Goal: Task Accomplishment & Management: Use online tool/utility

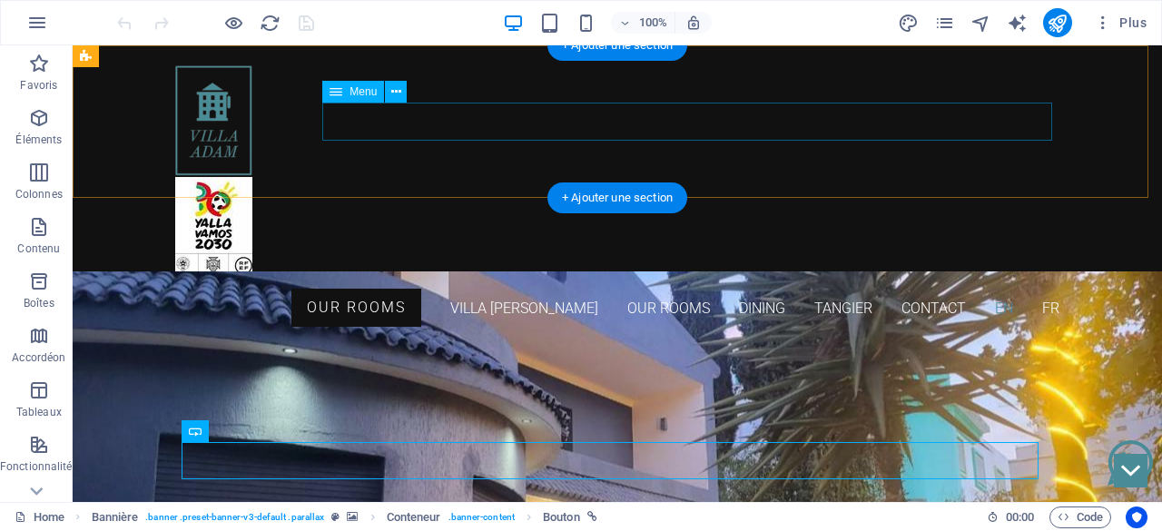
click at [1045, 289] on nav "OUR ROOMS [GEOGRAPHIC_DATA] OUR ROOMS Dining Tangier Contact EN Fr" at bounding box center [617, 308] width 884 height 38
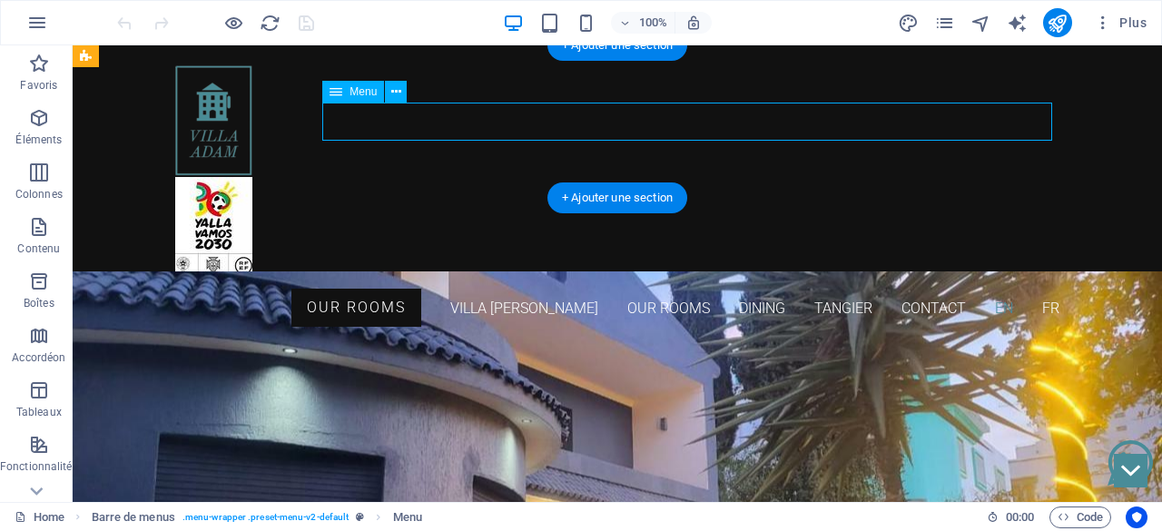
click at [1040, 289] on nav "OUR ROOMS [GEOGRAPHIC_DATA] OUR ROOMS Dining Tangier Contact EN Fr" at bounding box center [617, 308] width 884 height 38
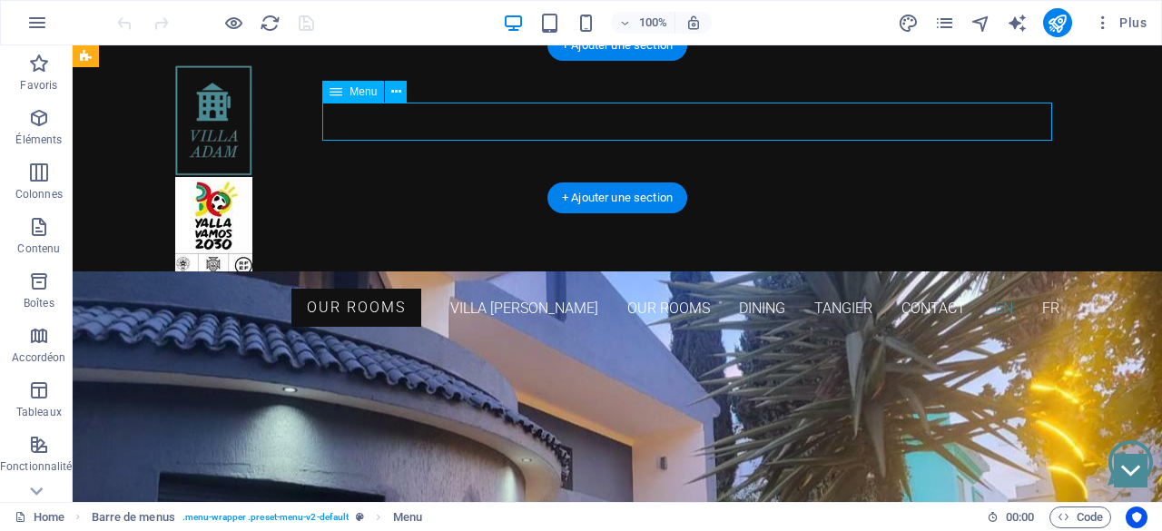
select select "2"
select select
select select "primary"
select select "2"
select select
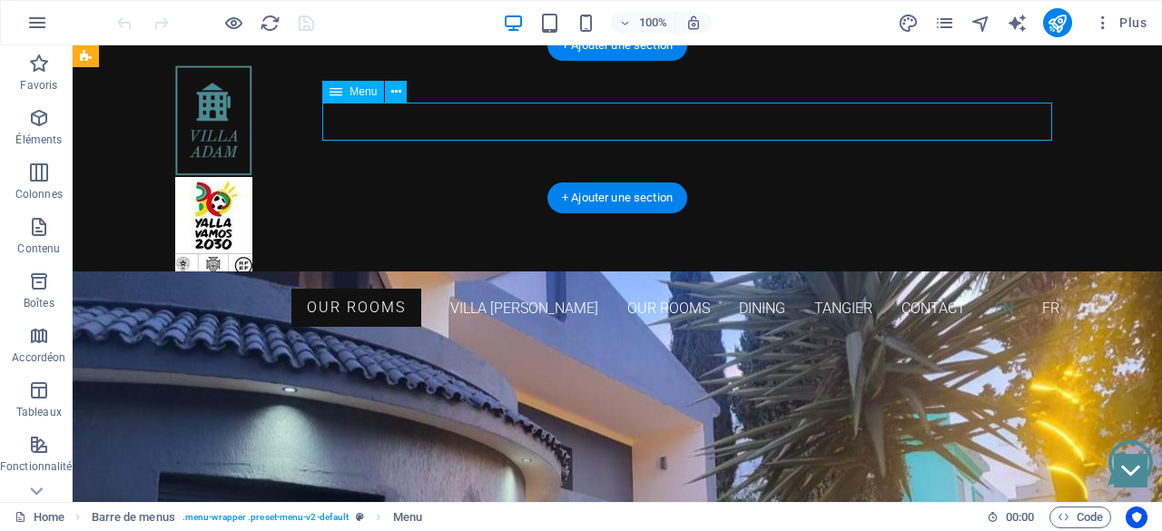
select select "3"
select select
select select "4"
select select
select select "5"
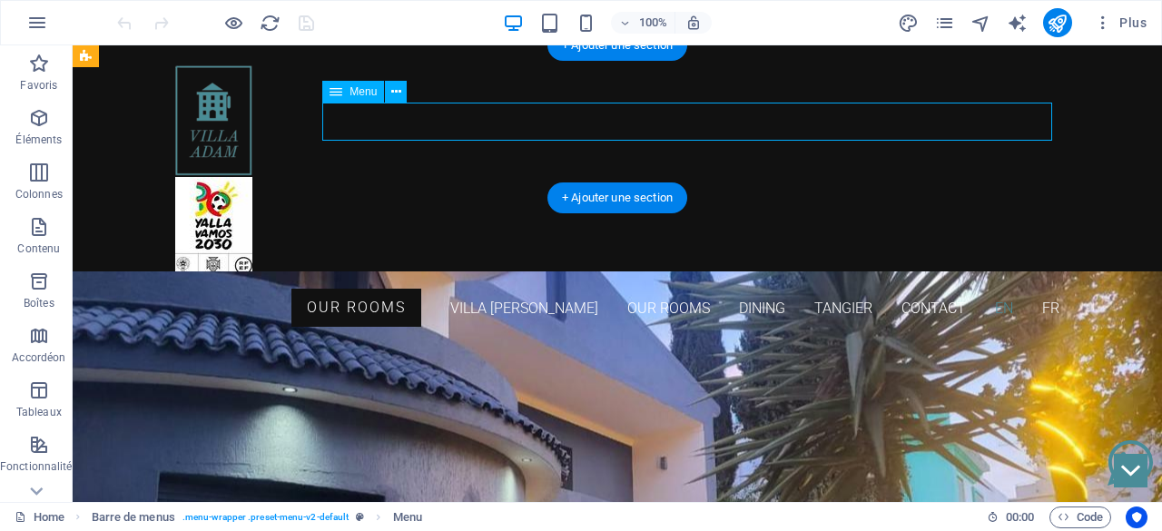
select select
select select "8"
select select
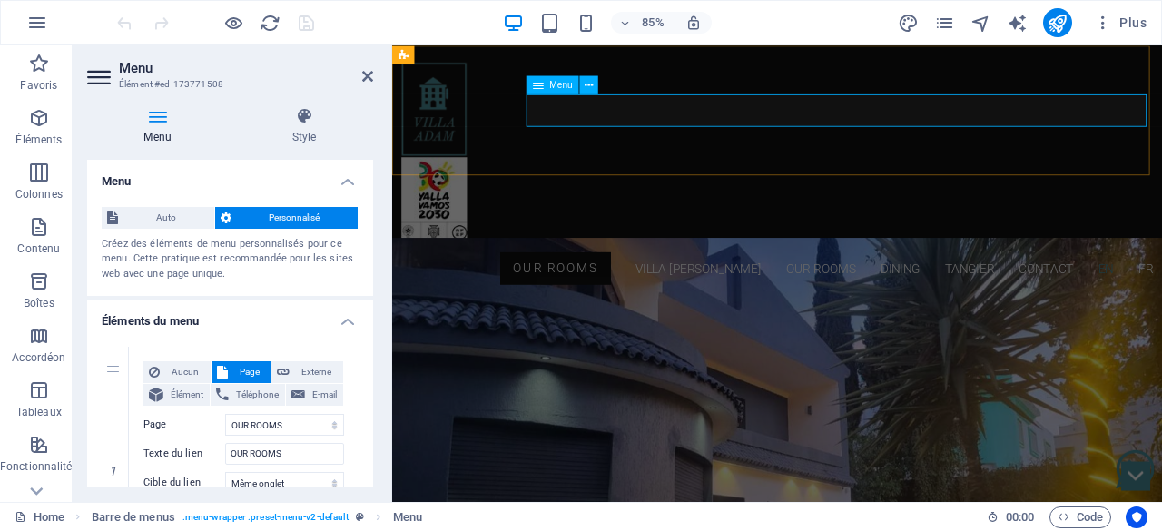
click at [1161, 289] on nav "OUR ROOMS [GEOGRAPHIC_DATA] OUR ROOMS Dining Tangier Contact EN Fr" at bounding box center [845, 308] width 884 height 38
click at [370, 72] on icon at bounding box center [367, 76] width 11 height 15
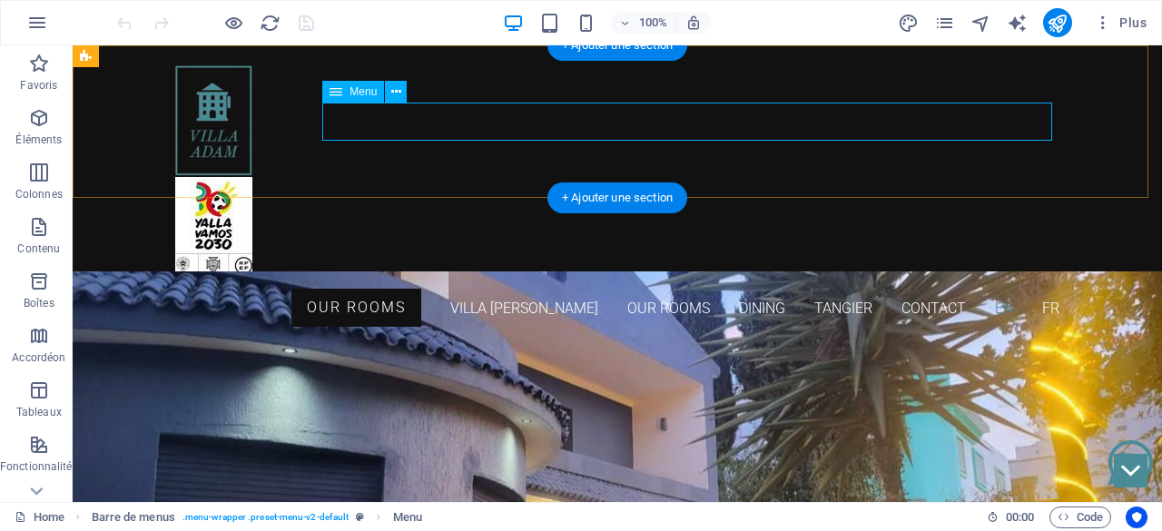
click at [1044, 289] on nav "OUR ROOMS [GEOGRAPHIC_DATA] OUR ROOMS Dining Tangier Contact EN Fr" at bounding box center [617, 308] width 884 height 38
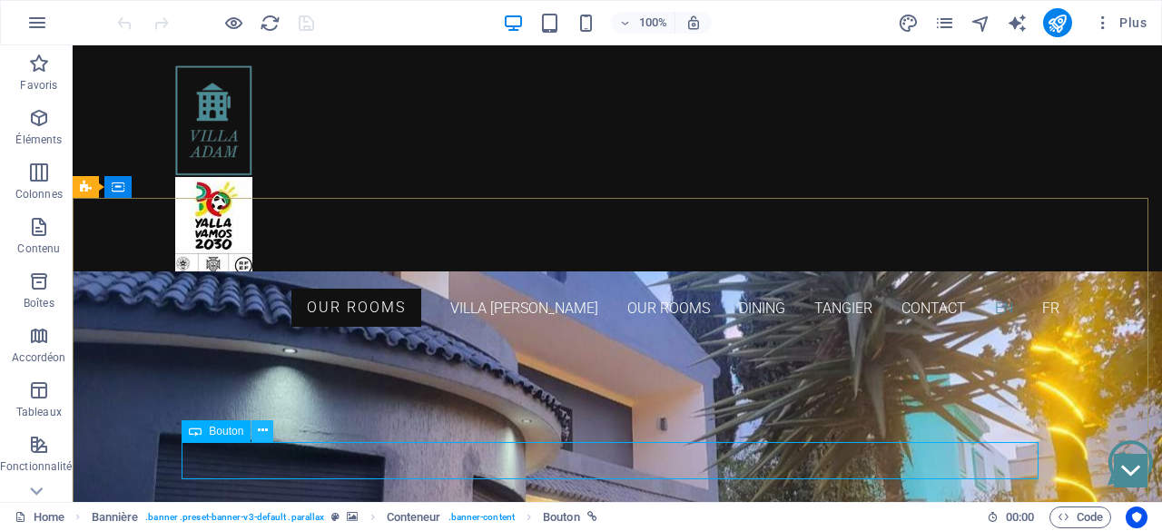
click at [263, 424] on icon at bounding box center [263, 430] width 10 height 19
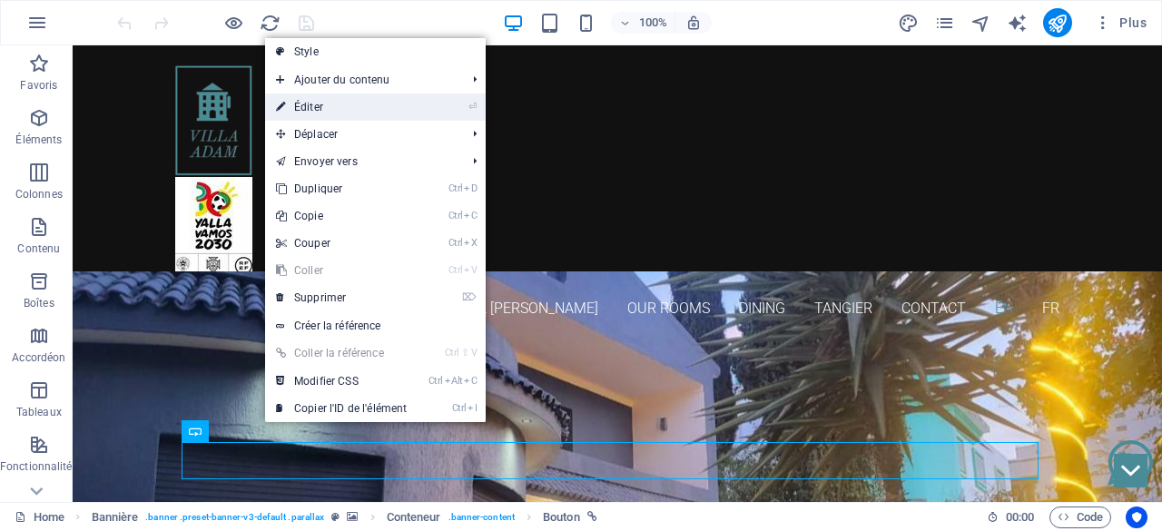
click at [357, 103] on link "⏎ Éditer" at bounding box center [341, 106] width 152 height 27
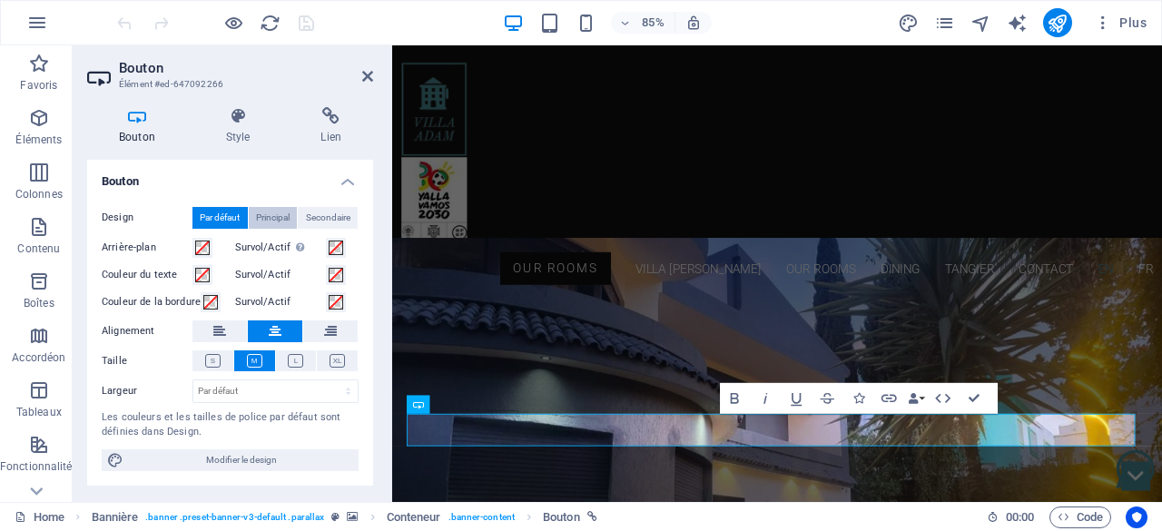
click at [274, 223] on span "Principal" at bounding box center [273, 218] width 34 height 22
click at [329, 133] on h4 "Lien" at bounding box center [331, 126] width 84 height 38
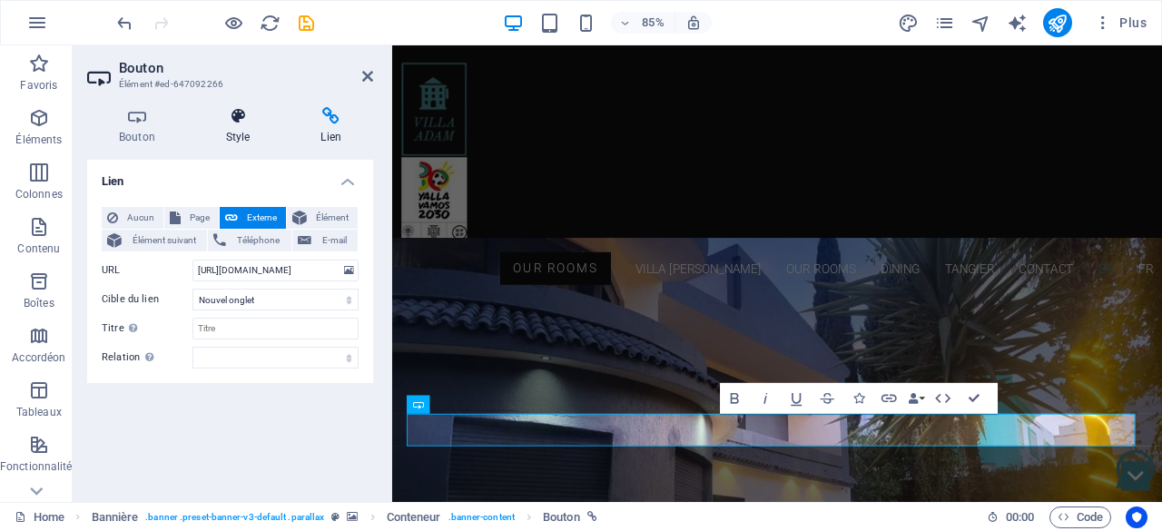
click at [240, 139] on h4 "Style" at bounding box center [241, 126] width 95 height 38
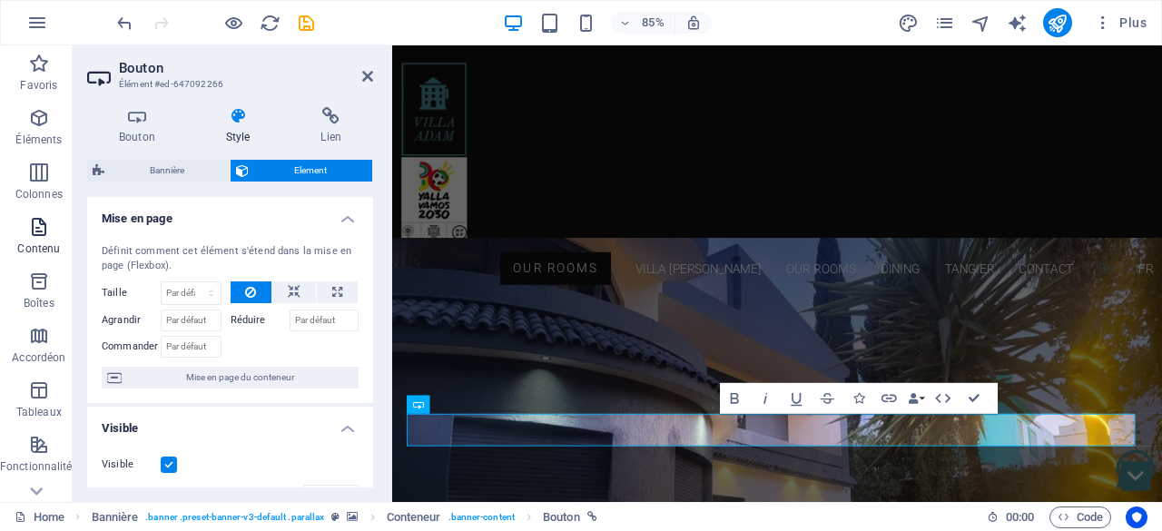
click at [39, 234] on icon "button" at bounding box center [39, 227] width 22 height 22
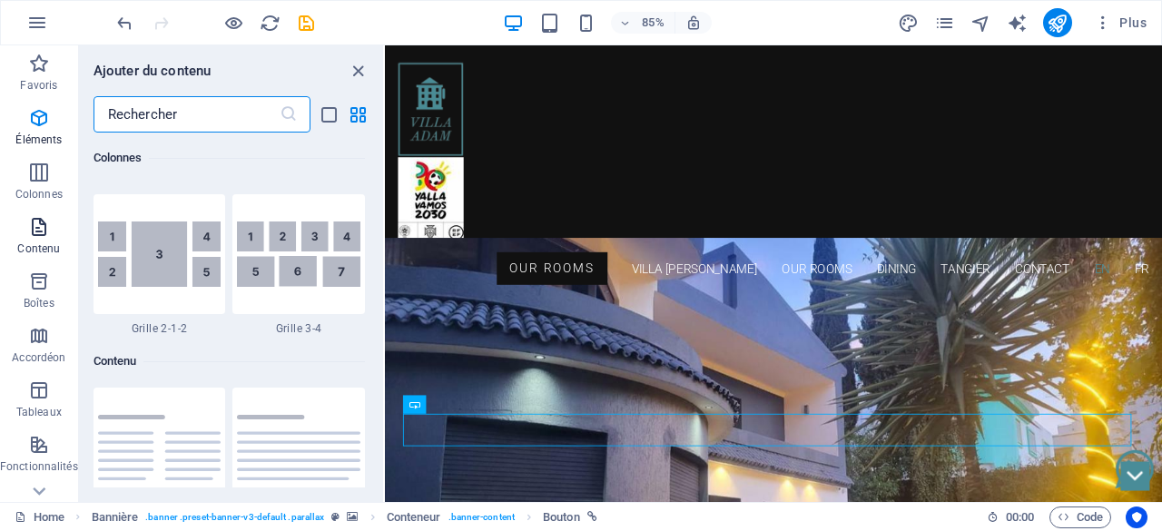
scroll to position [3176, 0]
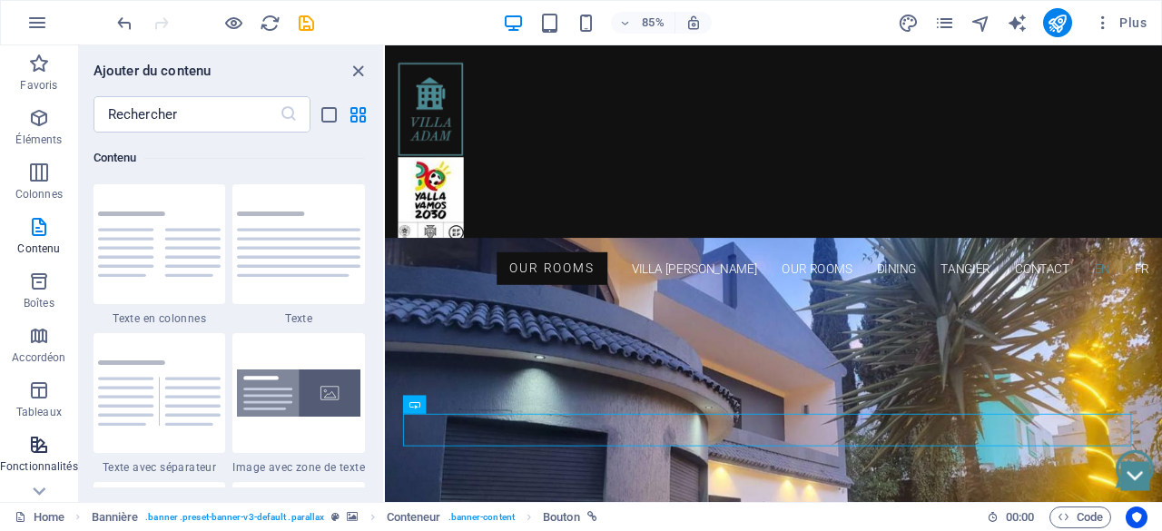
click at [37, 462] on p "Fonctionnalités" at bounding box center [39, 466] width 78 height 15
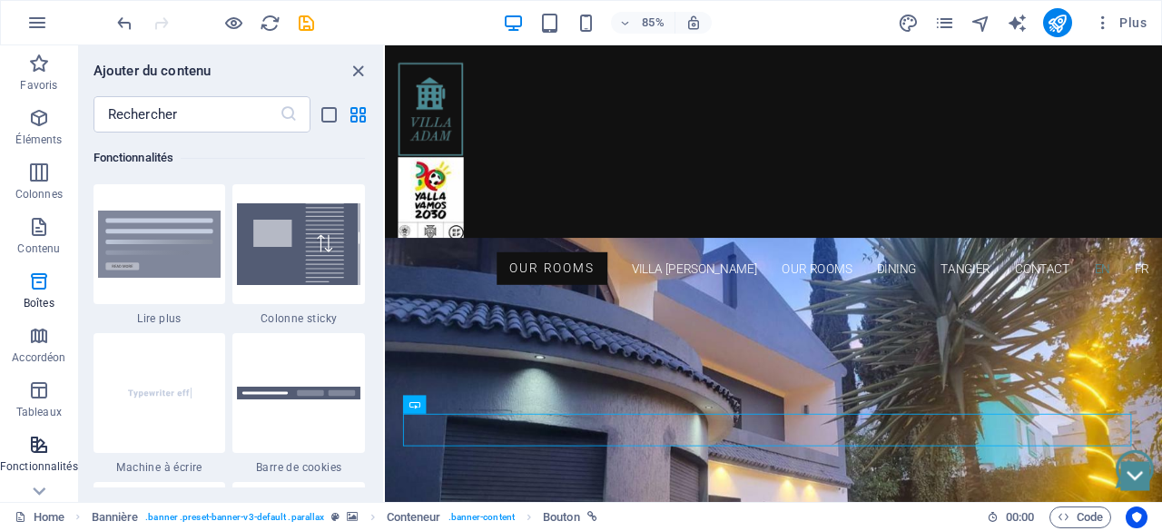
scroll to position [7076, 0]
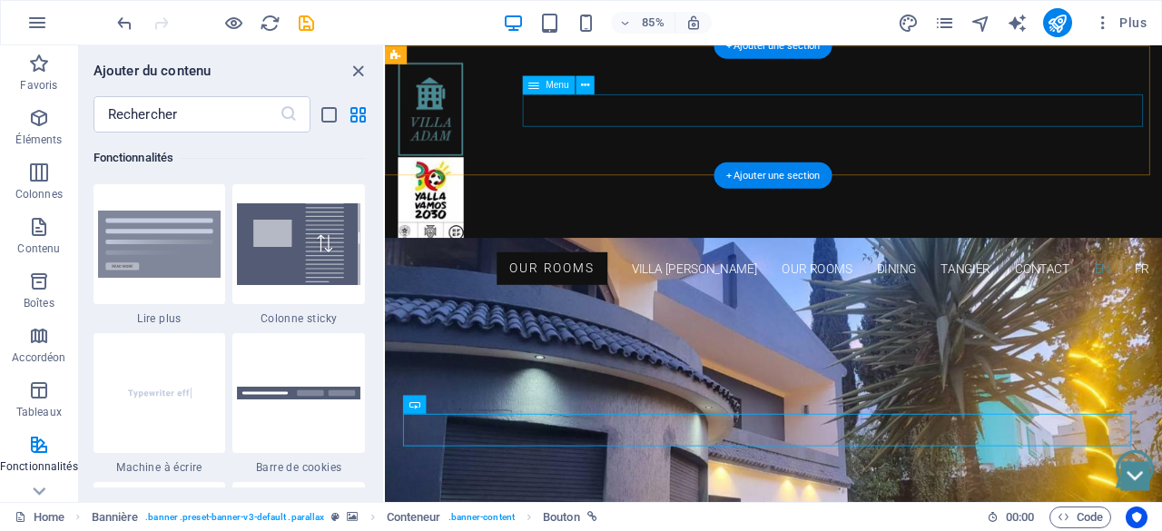
click at [1147, 289] on nav "OUR ROOMS [GEOGRAPHIC_DATA] OUR ROOMS Dining Tangier Contact EN Fr" at bounding box center [842, 308] width 884 height 38
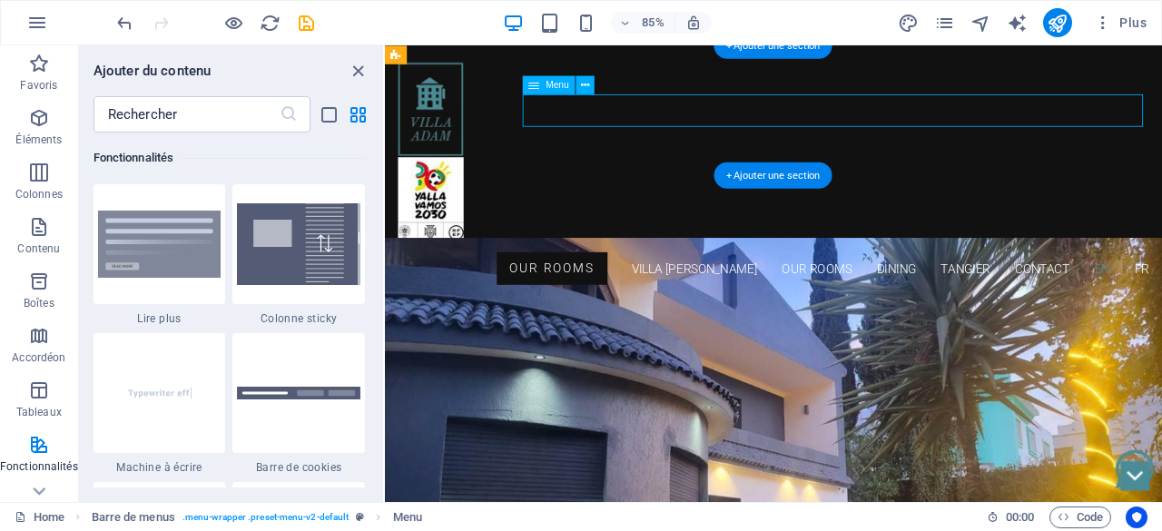
click at [1161, 289] on nav "OUR ROOMS [GEOGRAPHIC_DATA] OUR ROOMS Dining Tangier Contact EN Fr" at bounding box center [842, 308] width 884 height 38
select select "2"
select select
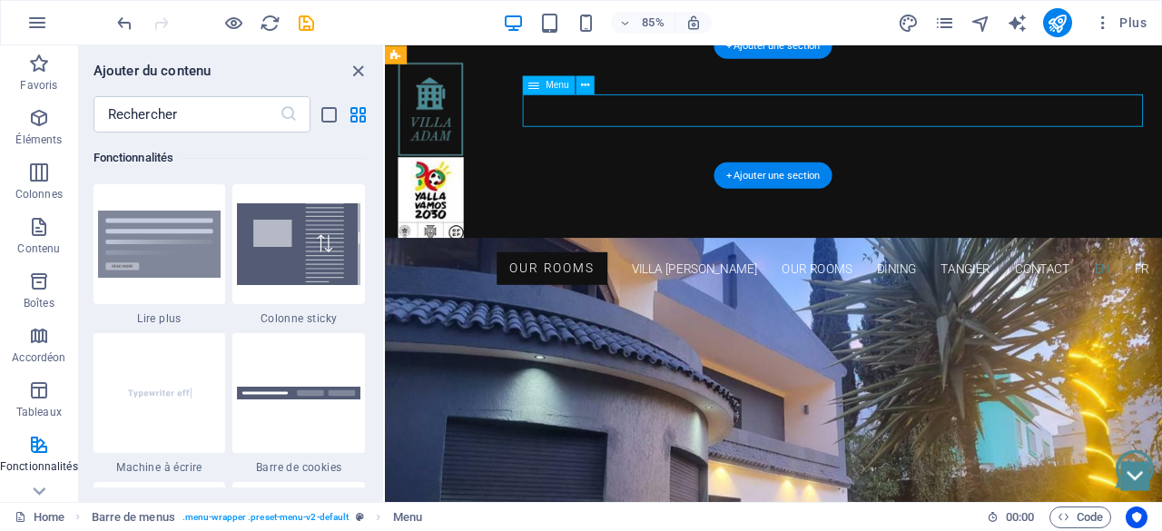
select select "primary"
select select "2"
select select
select select "3"
select select
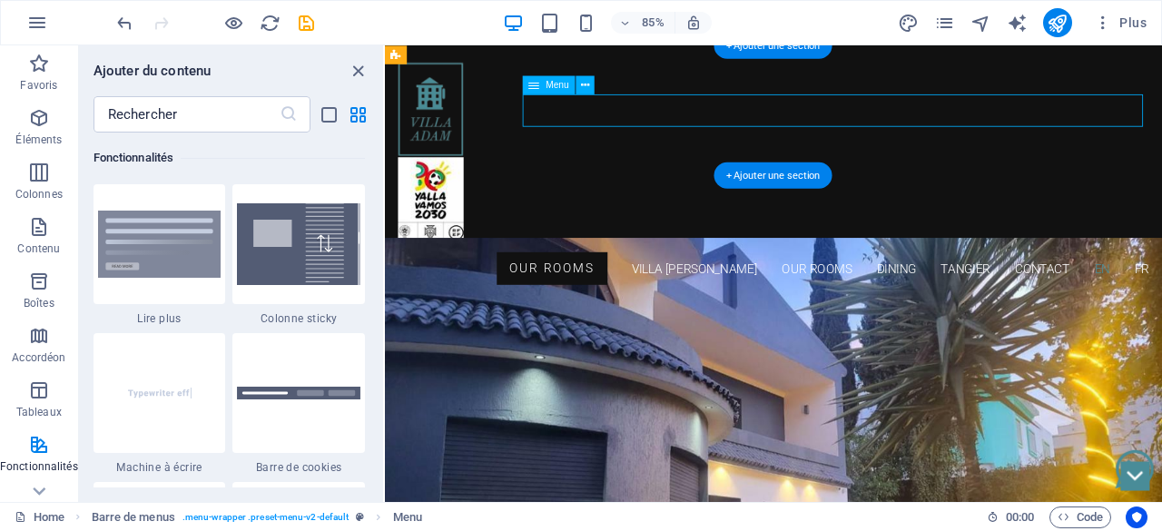
select select "4"
select select
select select "5"
select select
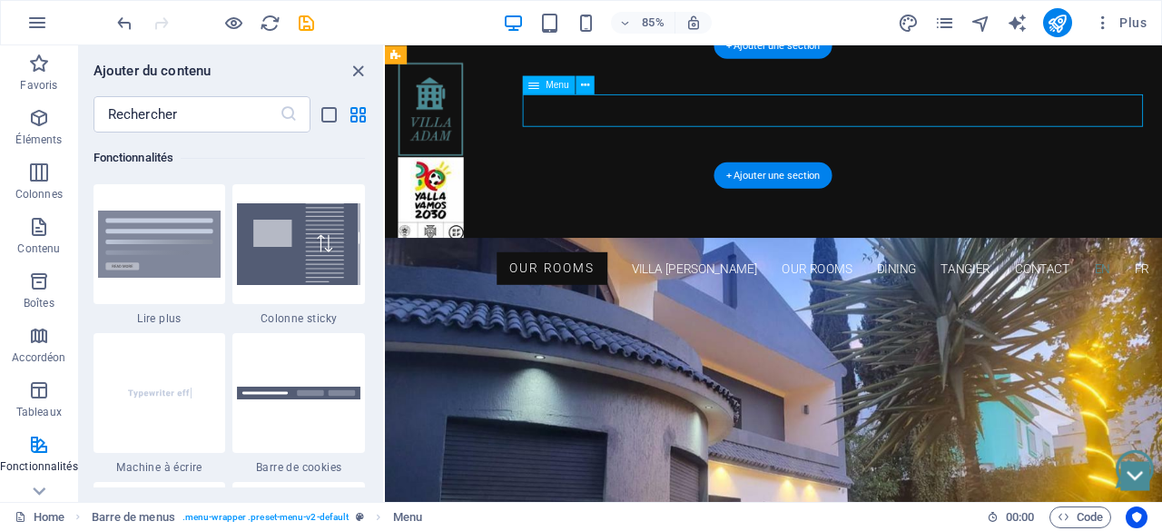
select select "8"
select select
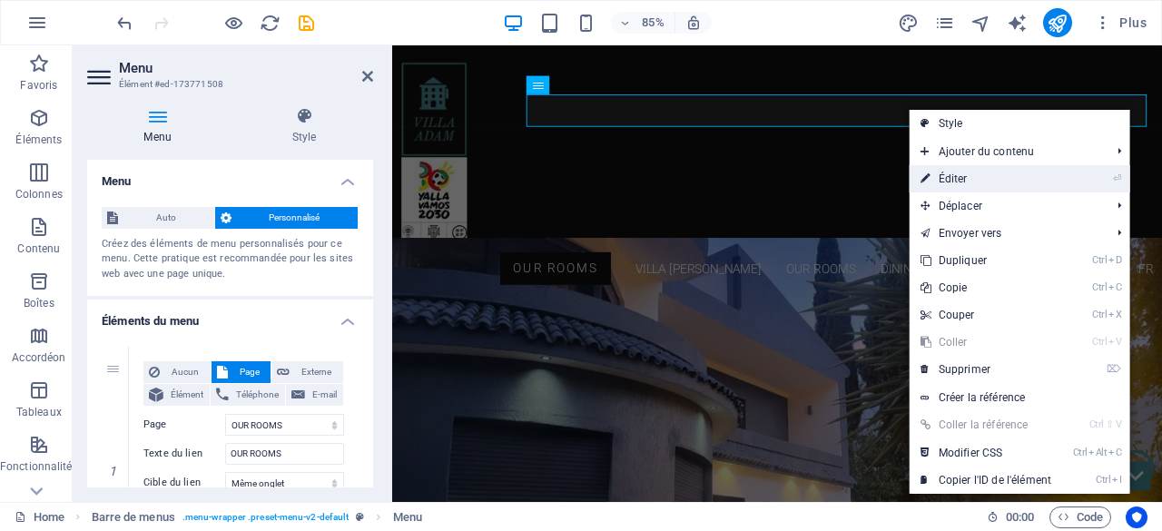
click at [1008, 172] on link "⏎ Éditer" at bounding box center [986, 178] width 152 height 27
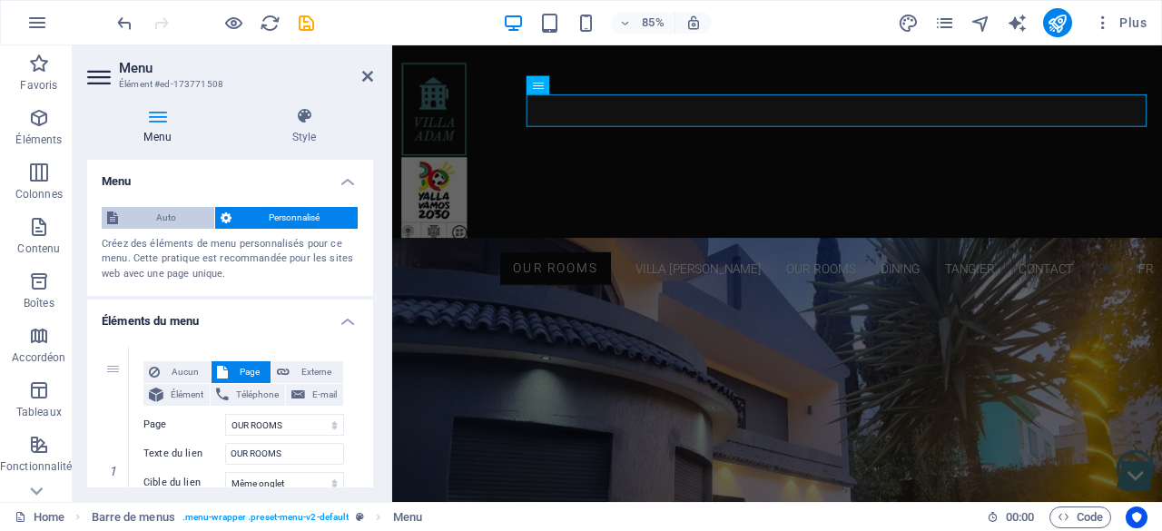
click at [168, 211] on span "Auto" at bounding box center [165, 218] width 85 height 22
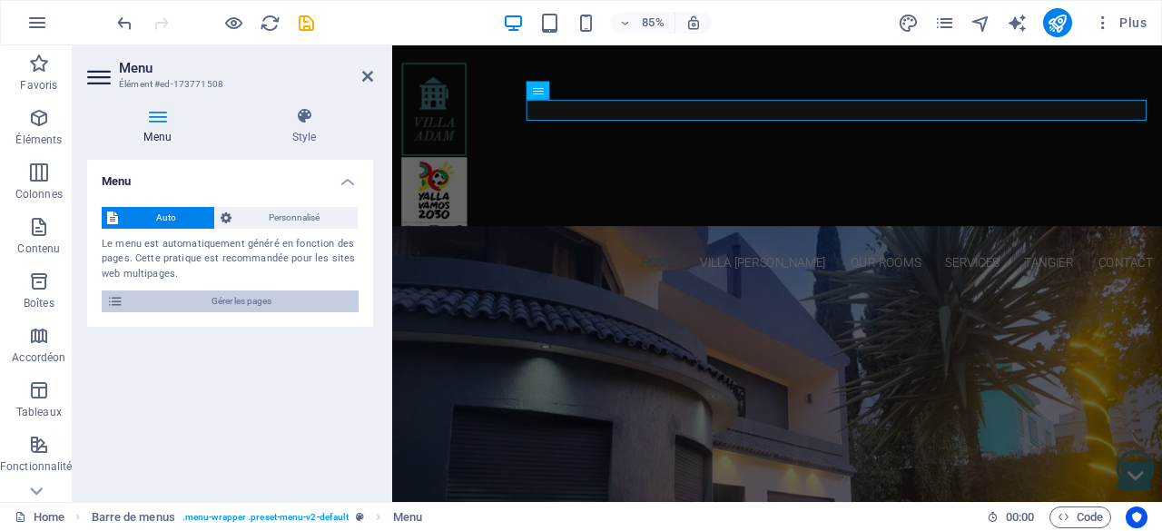
click at [264, 299] on span "Gérer les pages" at bounding box center [241, 301] width 224 height 22
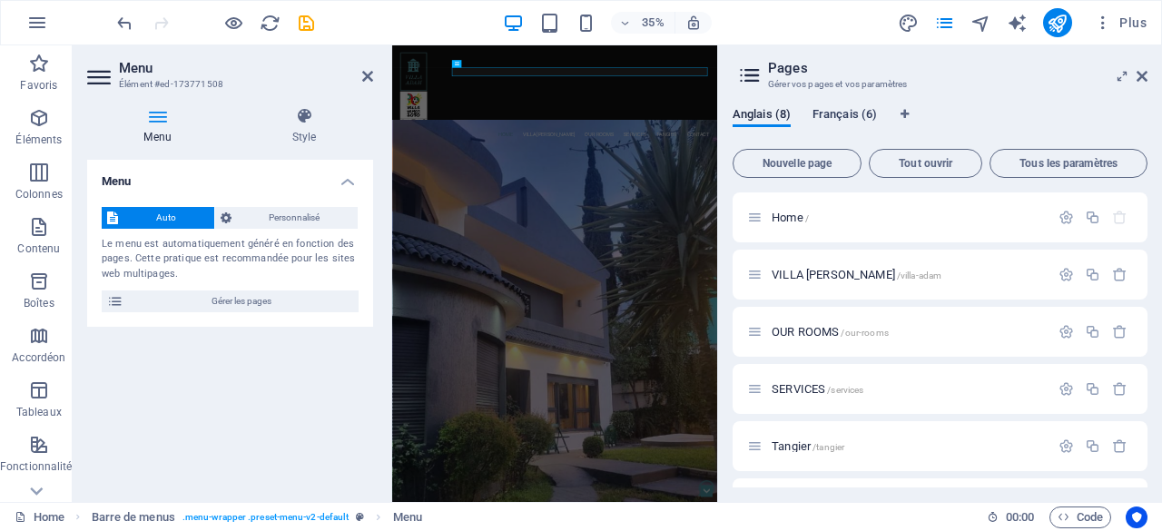
click at [839, 112] on span "Français (6)" at bounding box center [844, 115] width 64 height 25
drag, startPoint x: 1147, startPoint y: 281, endPoint x: 1149, endPoint y: 360, distance: 79.0
click at [1149, 359] on div "Anglais (8) [DEMOGRAPHIC_DATA] (6) Nouvelle page Tout ouvrir Tous les paramètre…" at bounding box center [940, 297] width 444 height 409
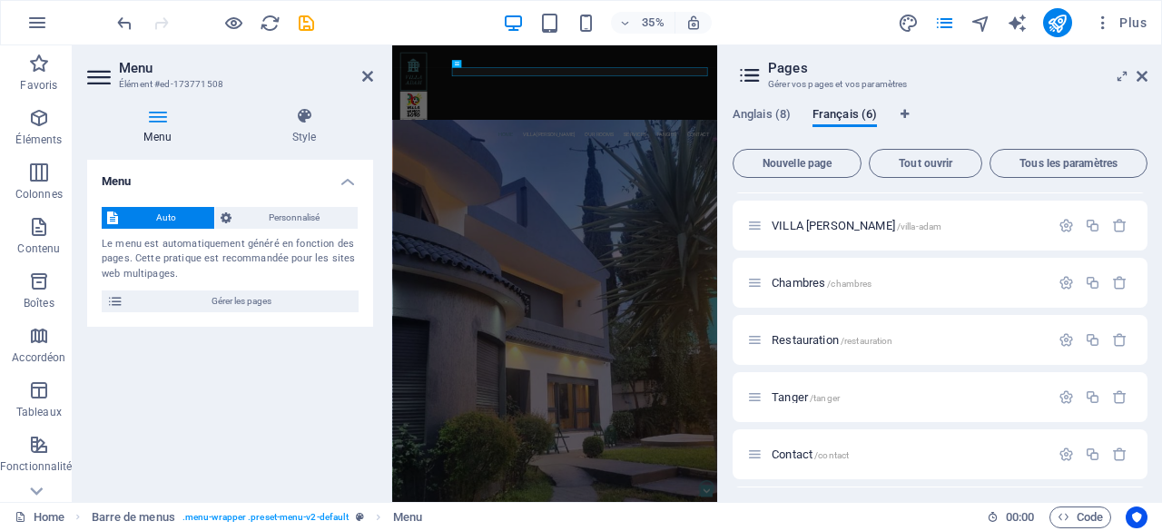
scroll to position [0, 0]
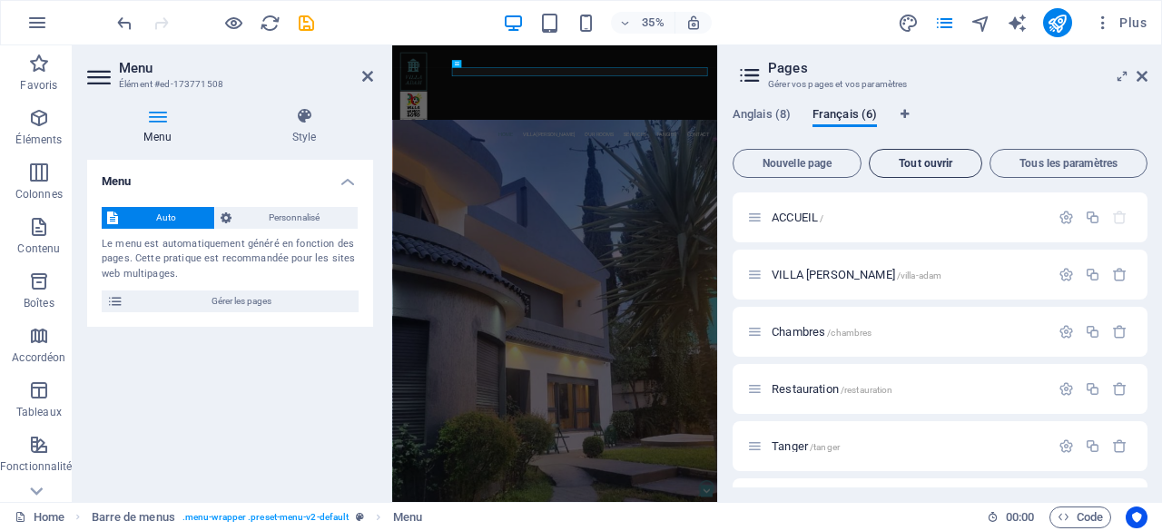
click at [934, 168] on span "Tout ouvrir" at bounding box center [925, 163] width 97 height 11
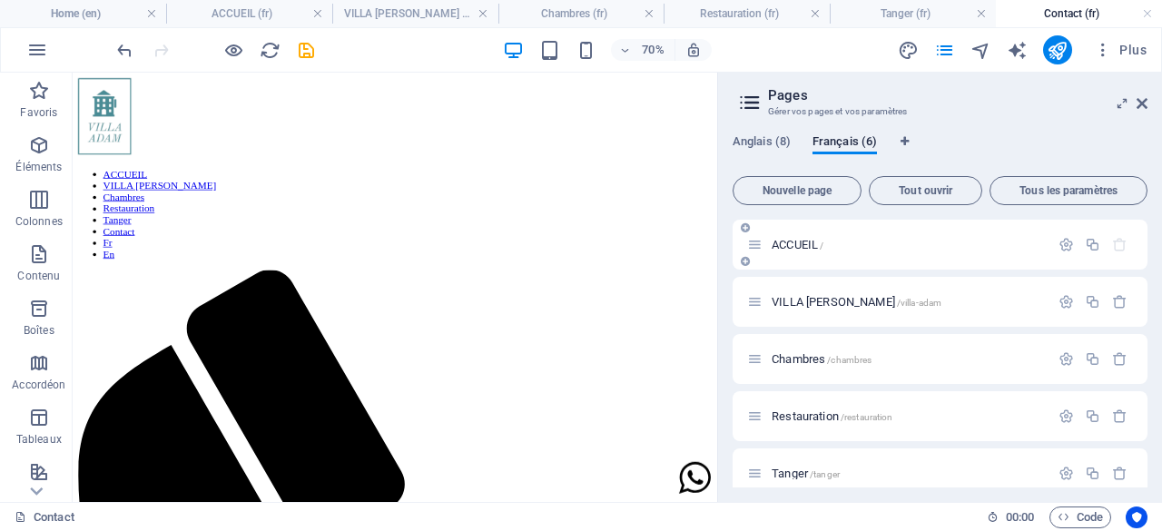
click at [800, 243] on span "ACCUEIL /" at bounding box center [798, 245] width 52 height 14
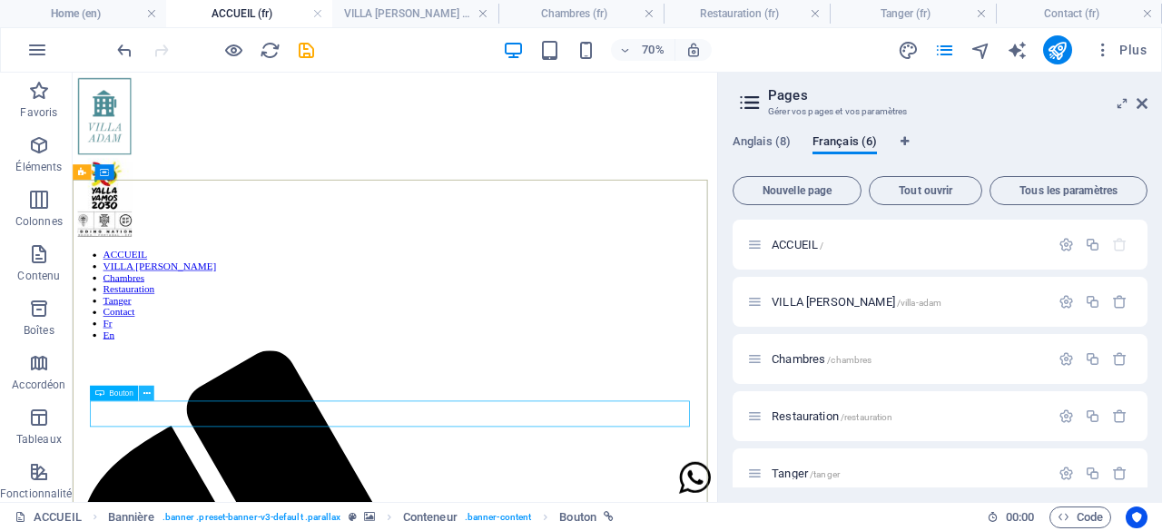
click at [148, 397] on icon at bounding box center [146, 394] width 7 height 14
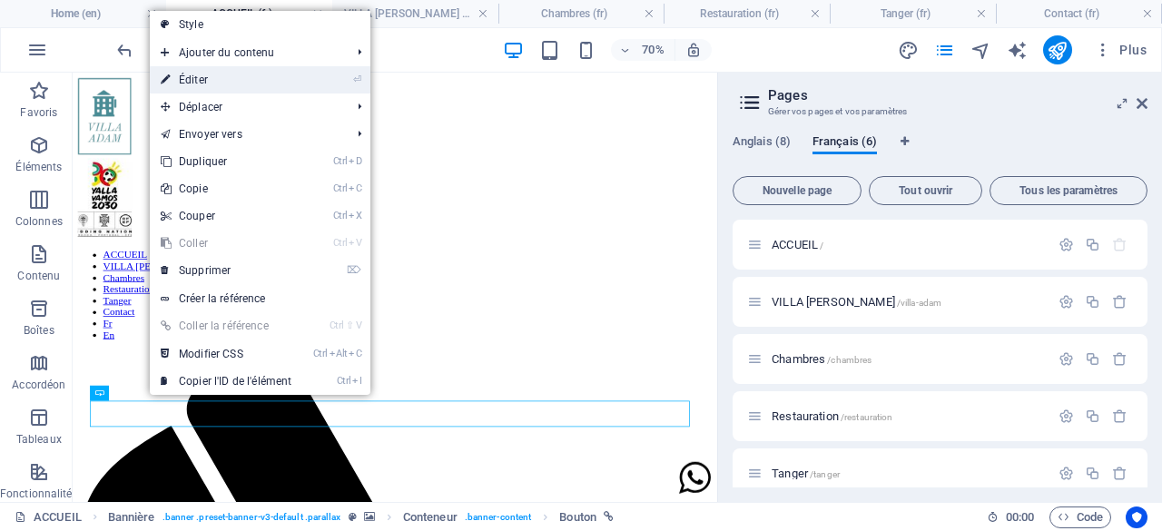
click at [244, 86] on link "⏎ Éditer" at bounding box center [226, 79] width 152 height 27
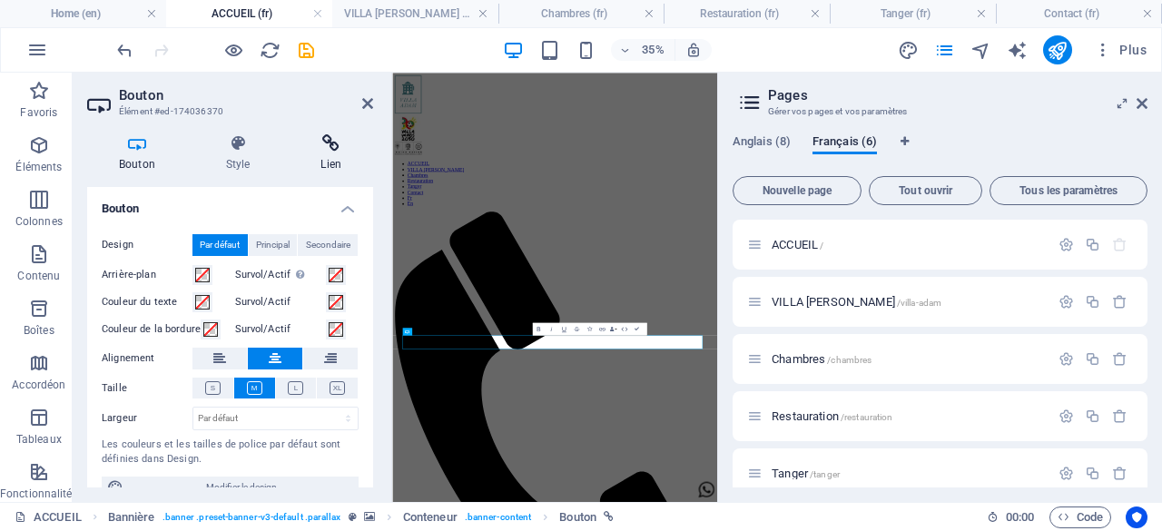
click at [332, 153] on h4 "Lien" at bounding box center [331, 153] width 84 height 38
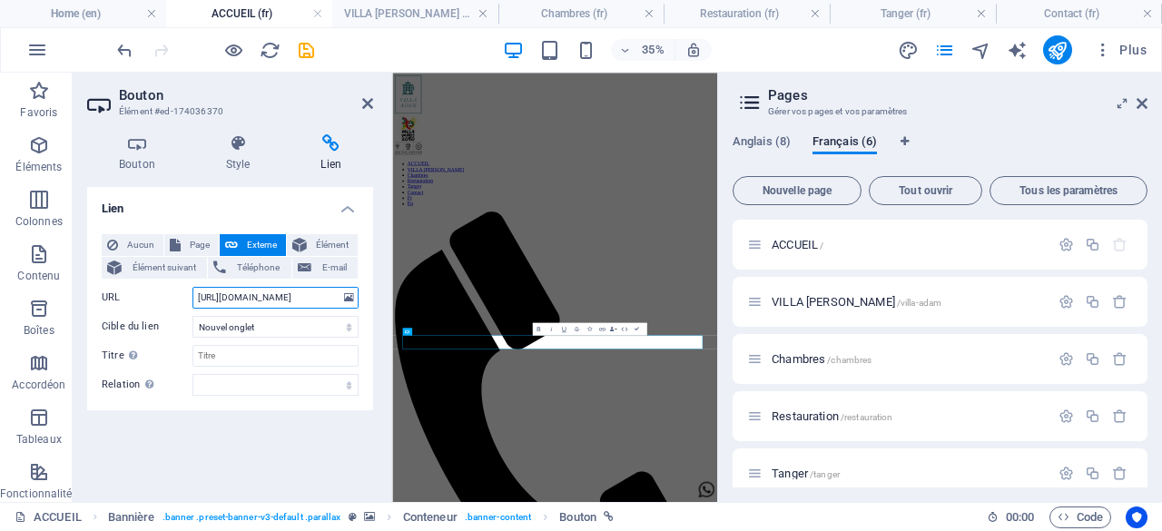
click at [296, 296] on input "[URL][DOMAIN_NAME]" at bounding box center [275, 298] width 166 height 22
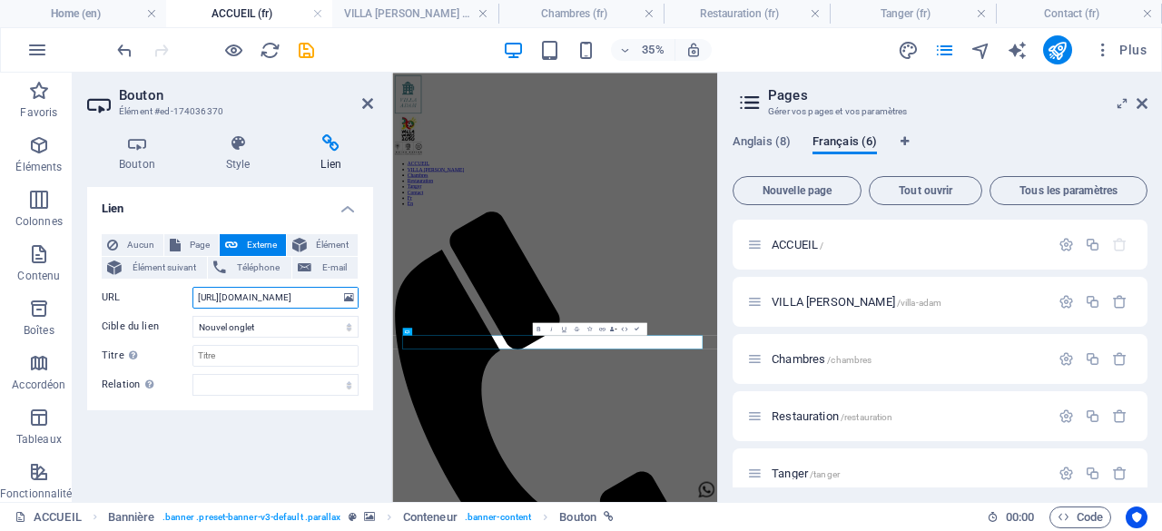
paste input "[DOMAIN_NAME][URL]"
type input "[URL][DOMAIN_NAME]"
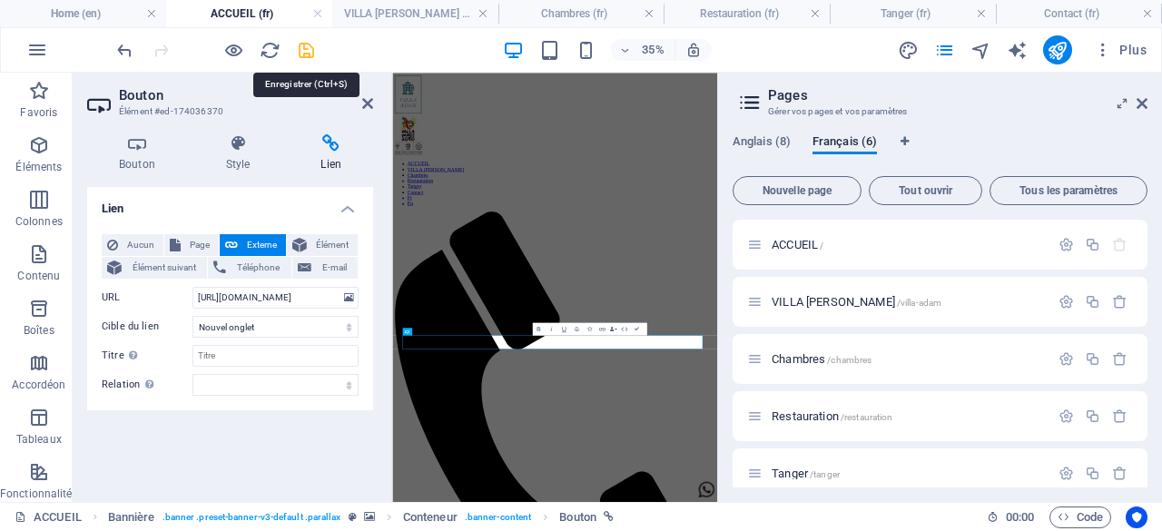
scroll to position [0, 0]
click at [311, 55] on icon "save" at bounding box center [306, 50] width 21 height 21
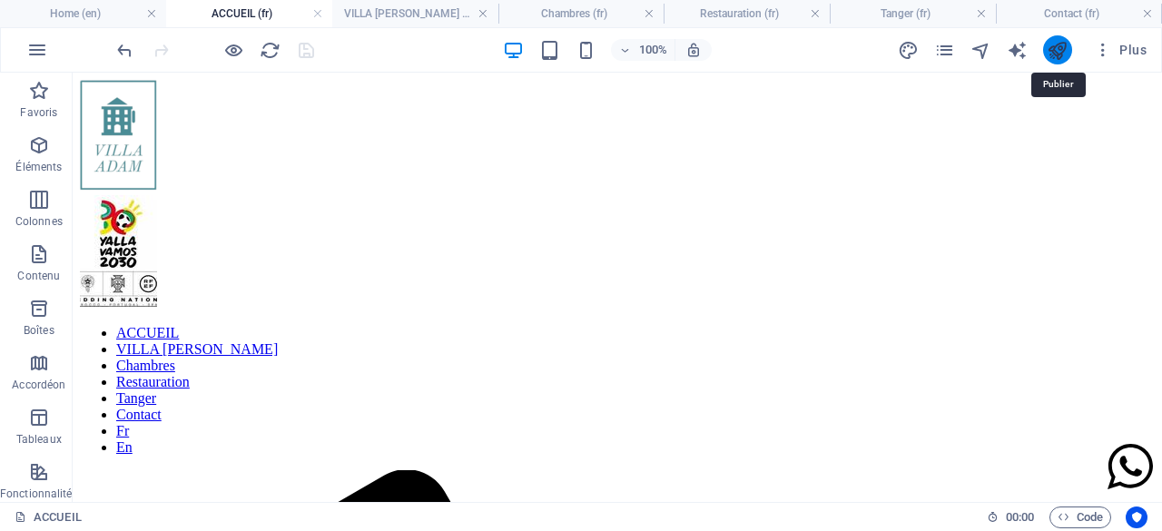
click at [1051, 41] on icon "publish" at bounding box center [1057, 50] width 21 height 21
